Goal: Find specific page/section: Find specific page/section

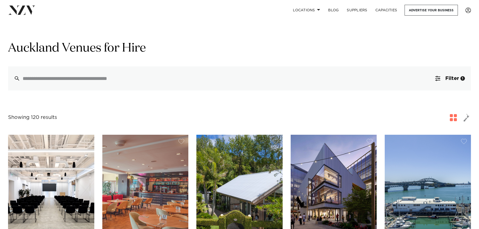
click at [468, 116] on span "button" at bounding box center [466, 117] width 6 height 9
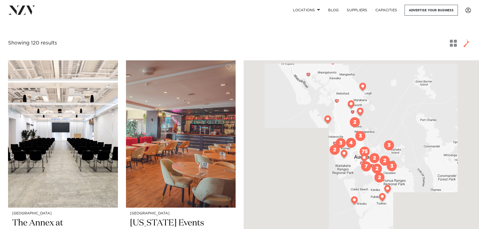
scroll to position [75, 0]
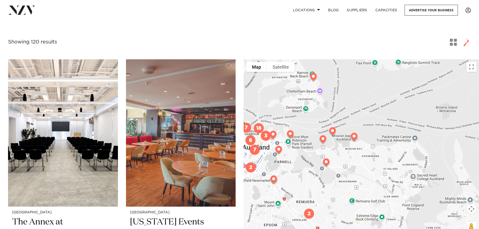
drag, startPoint x: 273, startPoint y: 141, endPoint x: 415, endPoint y: 117, distance: 144.2
click at [415, 117] on div at bounding box center [361, 148] width 235 height 179
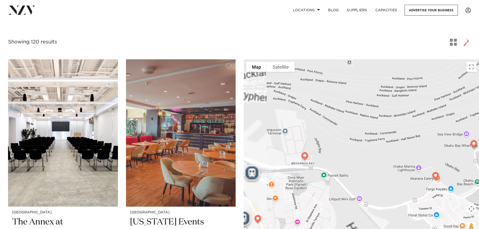
drag, startPoint x: 274, startPoint y: 140, endPoint x: 406, endPoint y: 141, distance: 131.7
click at [406, 141] on div at bounding box center [361, 148] width 235 height 179
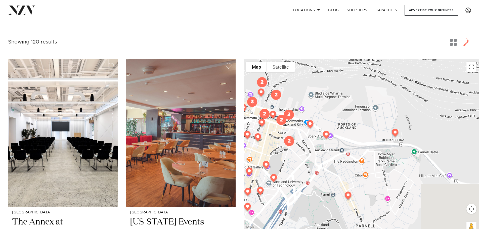
drag, startPoint x: 303, startPoint y: 168, endPoint x: 396, endPoint y: 144, distance: 95.9
click at [396, 144] on div at bounding box center [361, 148] width 235 height 179
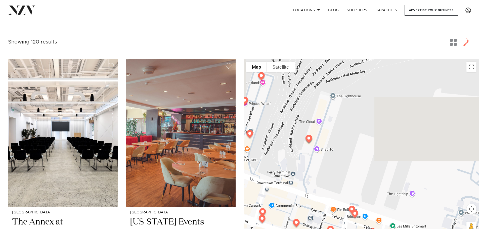
click at [308, 137] on img at bounding box center [308, 140] width 13 height 14
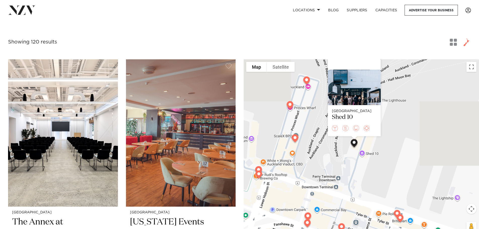
drag, startPoint x: 310, startPoint y: 176, endPoint x: 336, endPoint y: 162, distance: 29.9
click at [351, 162] on div "Auckland Shed 10" at bounding box center [361, 148] width 235 height 179
click at [295, 137] on img at bounding box center [295, 139] width 13 height 14
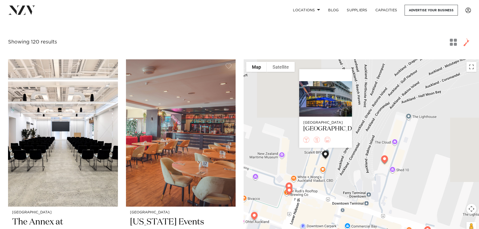
drag, startPoint x: 278, startPoint y: 174, endPoint x: 315, endPoint y: 159, distance: 39.7
click at [315, 159] on div "Auckland Wharfside Event Centre" at bounding box center [361, 148] width 235 height 179
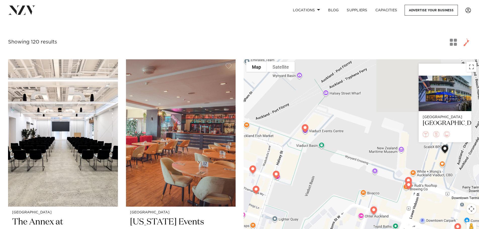
drag, startPoint x: 292, startPoint y: 128, endPoint x: 417, endPoint y: 121, distance: 125.6
click at [417, 121] on div "Auckland Wharfside Event Centre" at bounding box center [361, 148] width 235 height 179
click at [304, 129] on img at bounding box center [305, 129] width 13 height 14
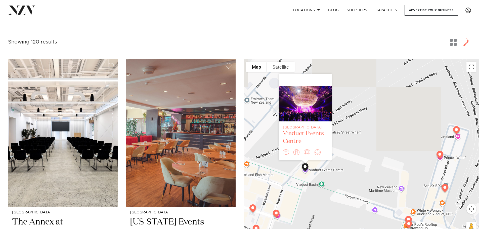
click at [309, 134] on div "Viaduct Events Centre" at bounding box center [305, 138] width 45 height 16
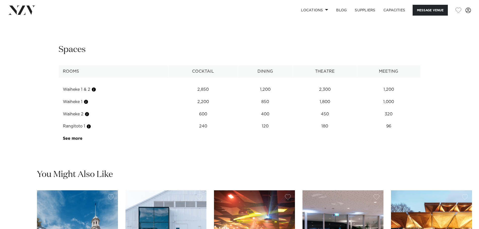
scroll to position [829, 0]
